Goal: Find specific page/section: Find specific page/section

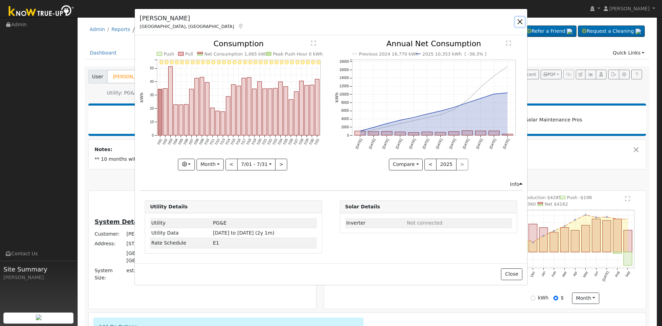
click at [520, 20] on button "button" at bounding box center [520, 22] width 10 height 10
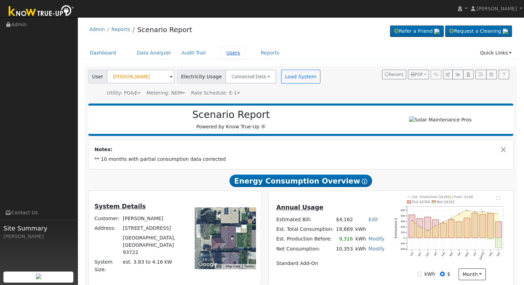
click at [223, 52] on link "Users" at bounding box center [233, 53] width 24 height 13
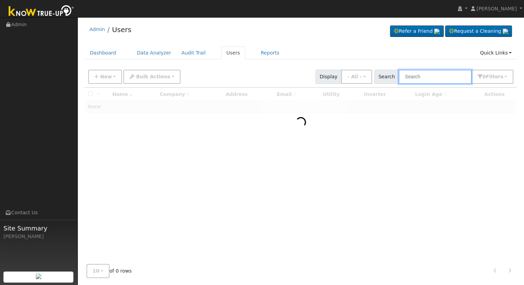
click at [433, 75] on input "text" at bounding box center [435, 77] width 73 height 14
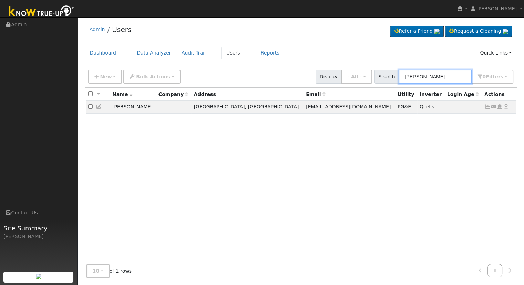
type input "[PERSON_NAME]"
